Goal: Check status: Check status

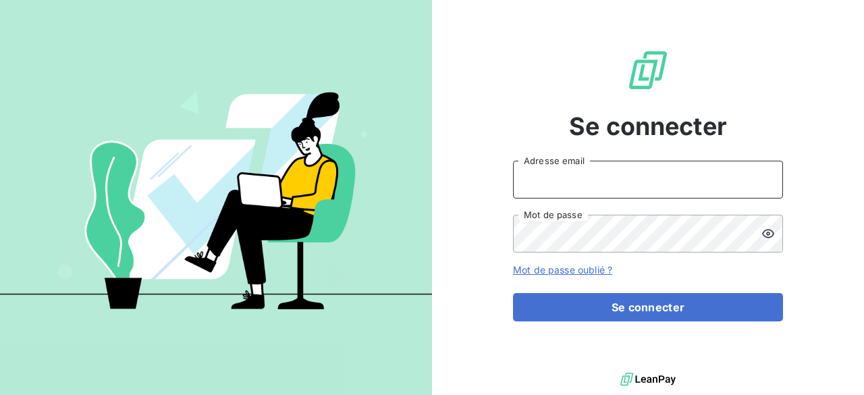
click at [536, 180] on input "Adresse email" at bounding box center [648, 180] width 270 height 38
type input "[EMAIL_ADDRESS][DOMAIN_NAME]"
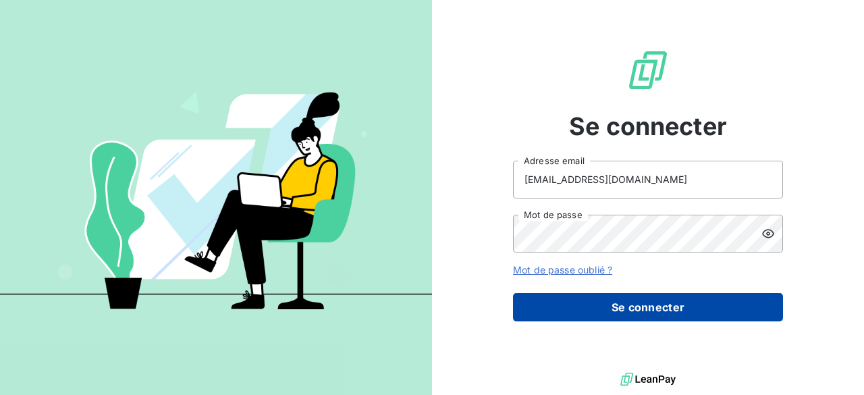
click at [615, 315] on button "Se connecter" at bounding box center [648, 307] width 270 height 28
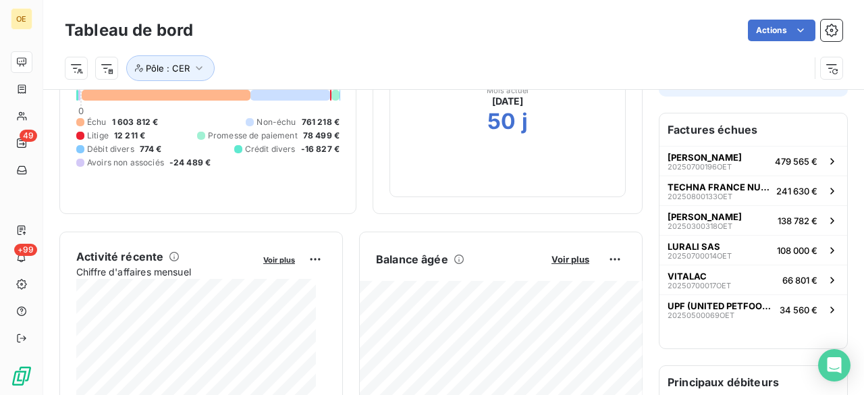
scroll to position [130, 0]
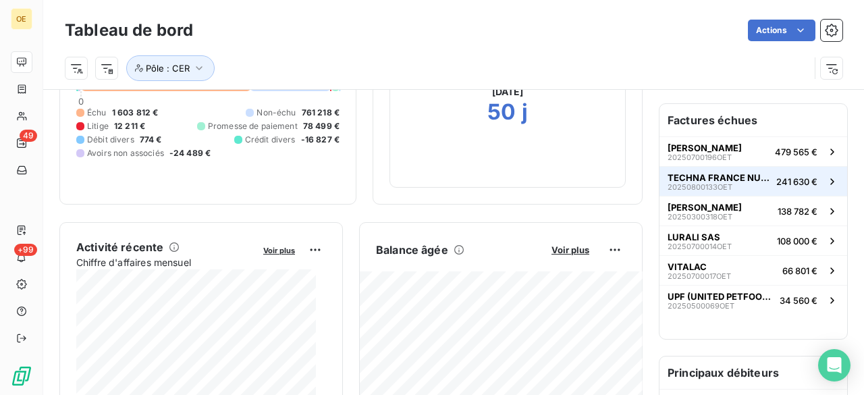
click at [727, 182] on div "TECHNA FRANCE NUTRITION 20250800133OET" at bounding box center [719, 181] width 103 height 19
